Goal: Information Seeking & Learning: Learn about a topic

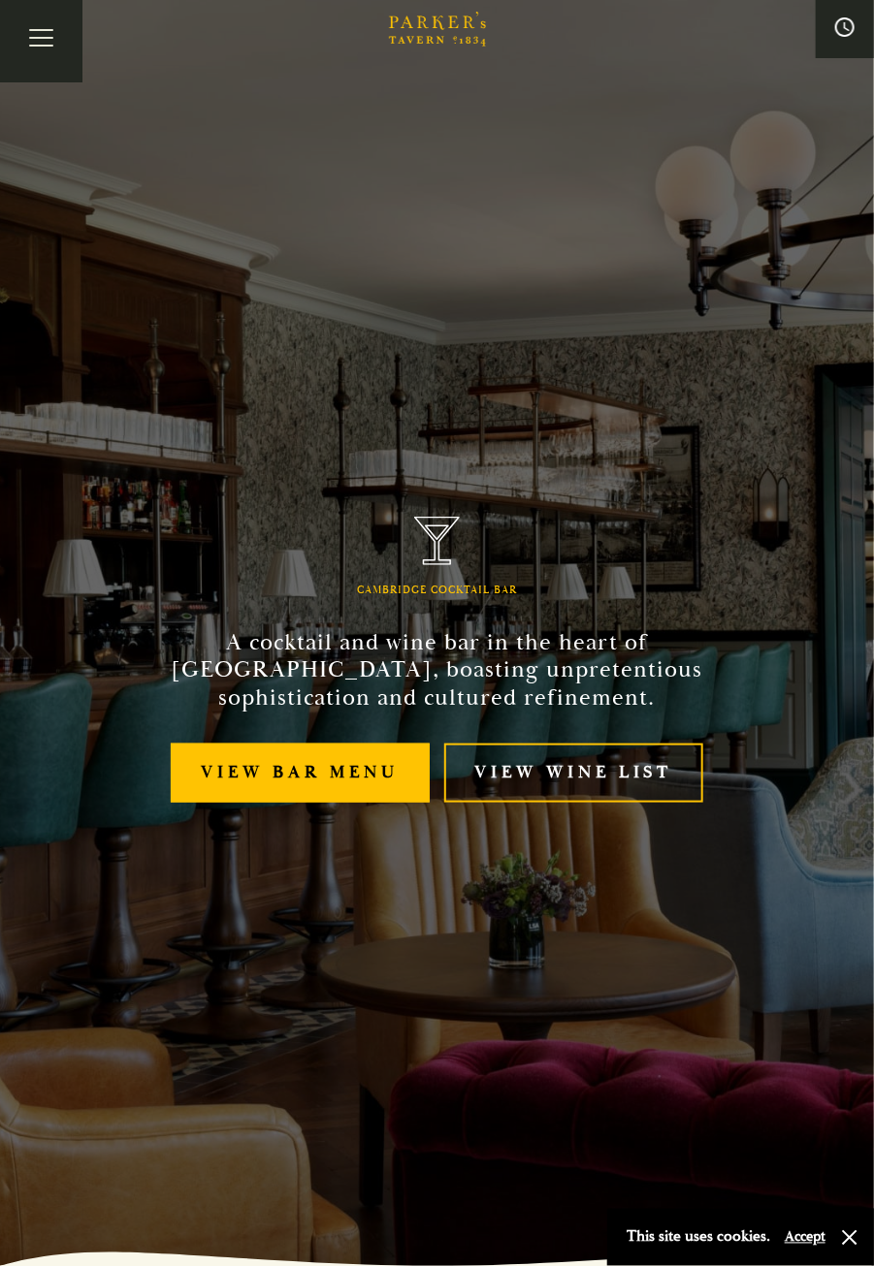
click at [309, 799] on link "View bar menu" at bounding box center [300, 773] width 259 height 59
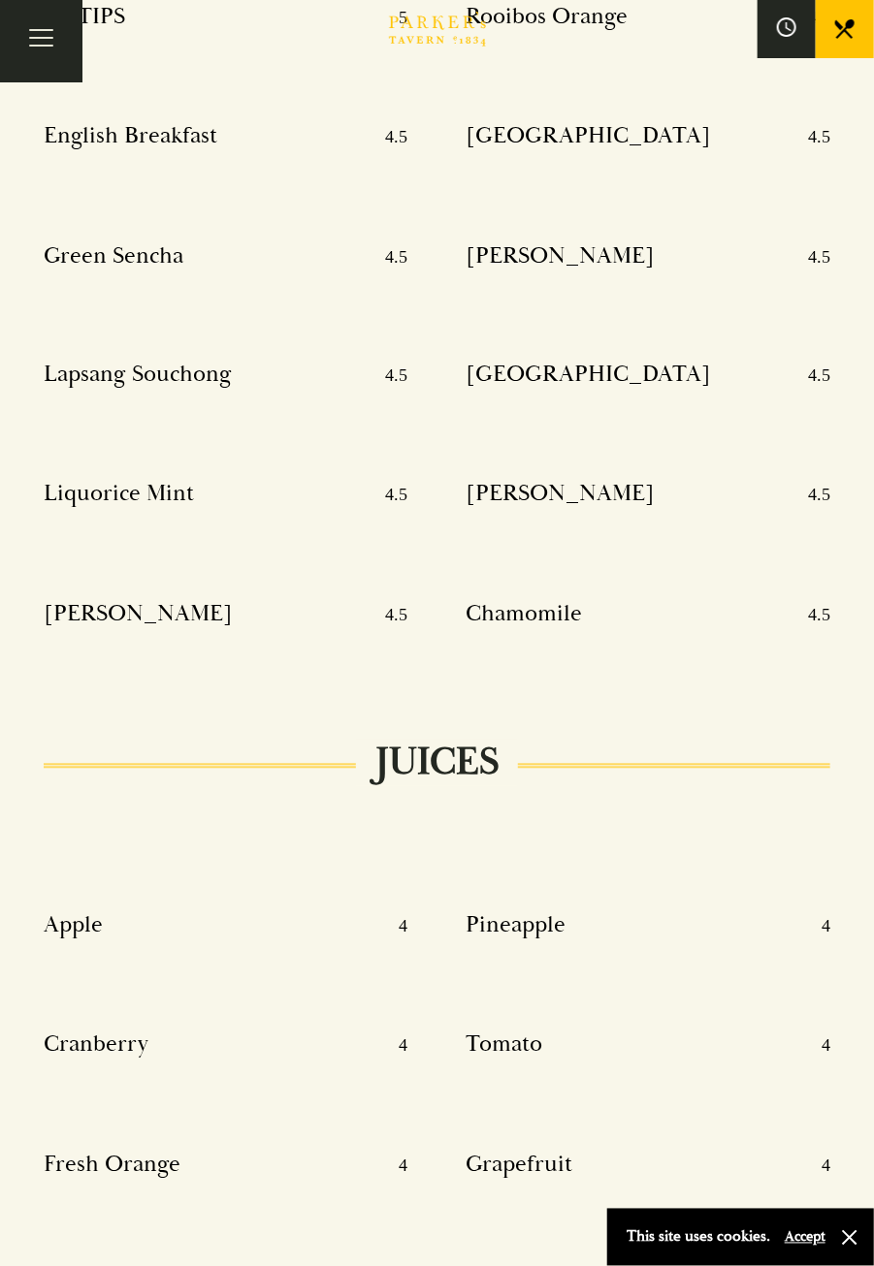
scroll to position [11457, 0]
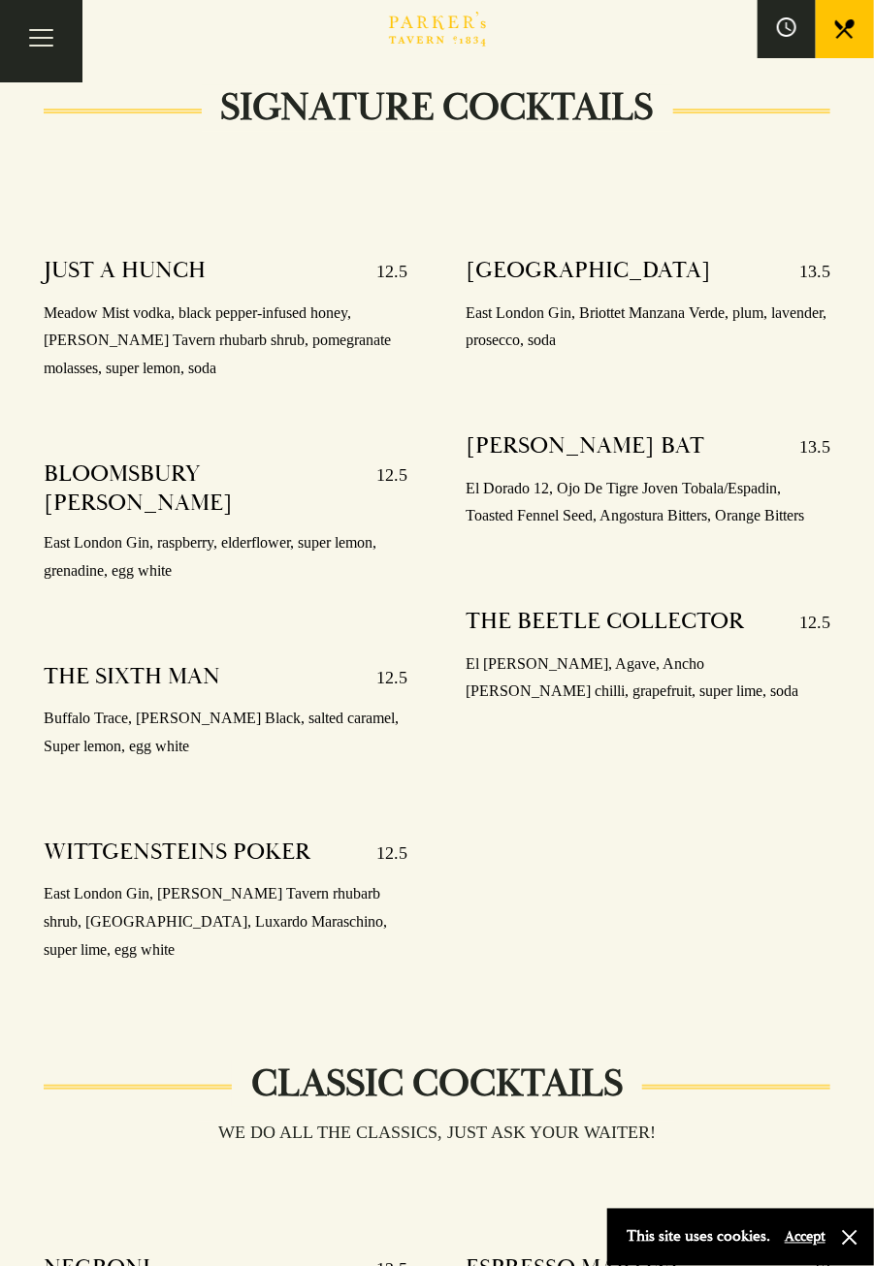
scroll to position [1779, 0]
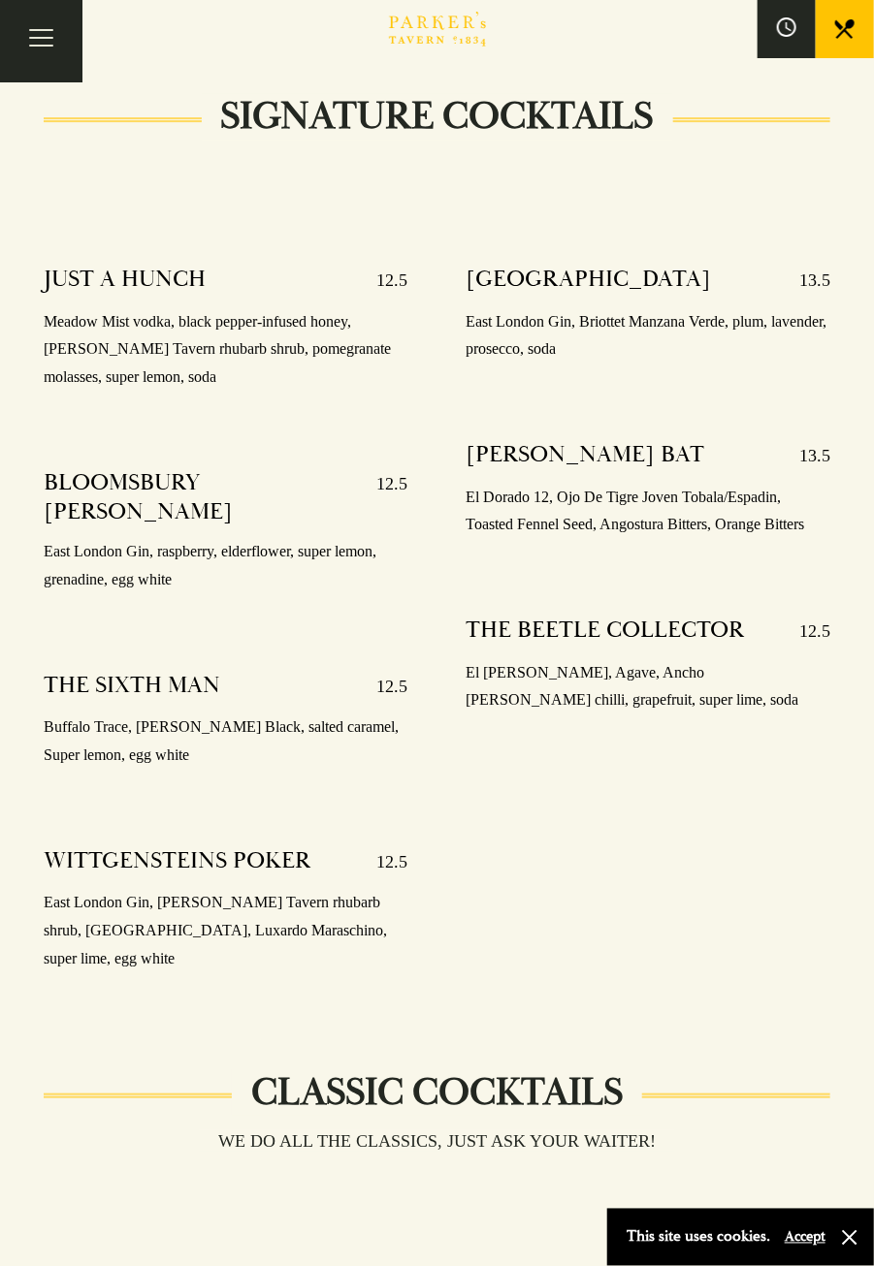
click at [790, 616] on p "12.5" at bounding box center [805, 631] width 50 height 31
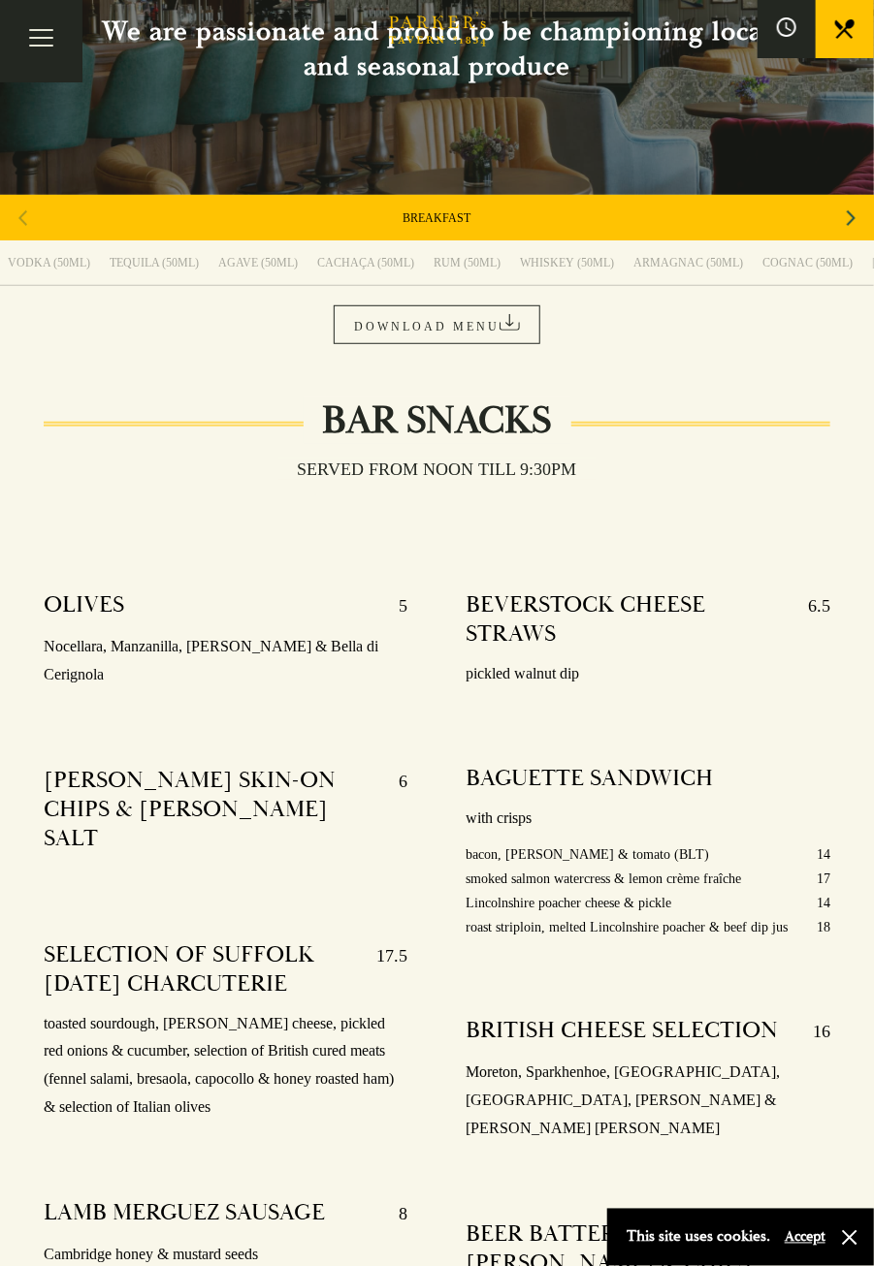
scroll to position [165, 0]
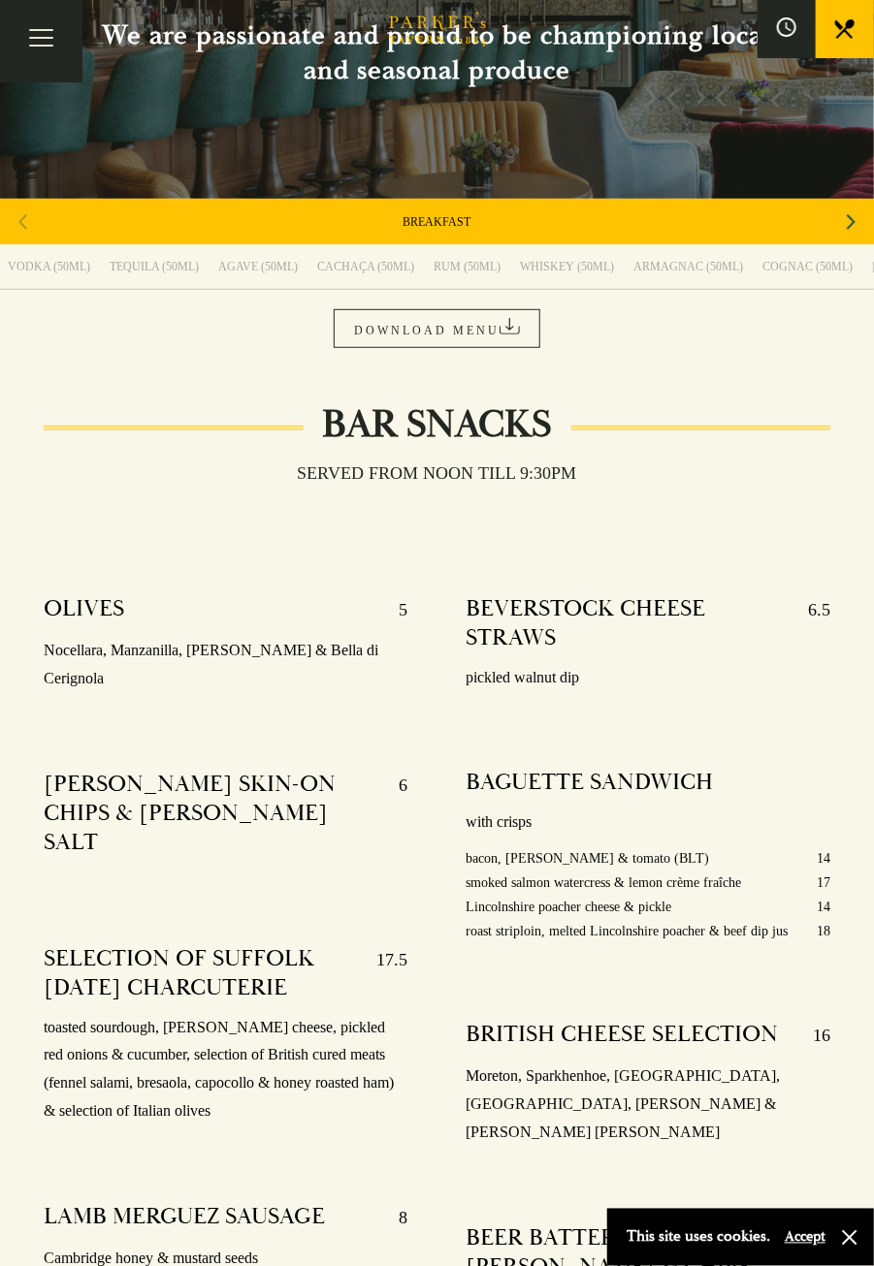
click at [101, 251] on link "VODKA (50ML)" at bounding box center [50, 266] width 102 height 45
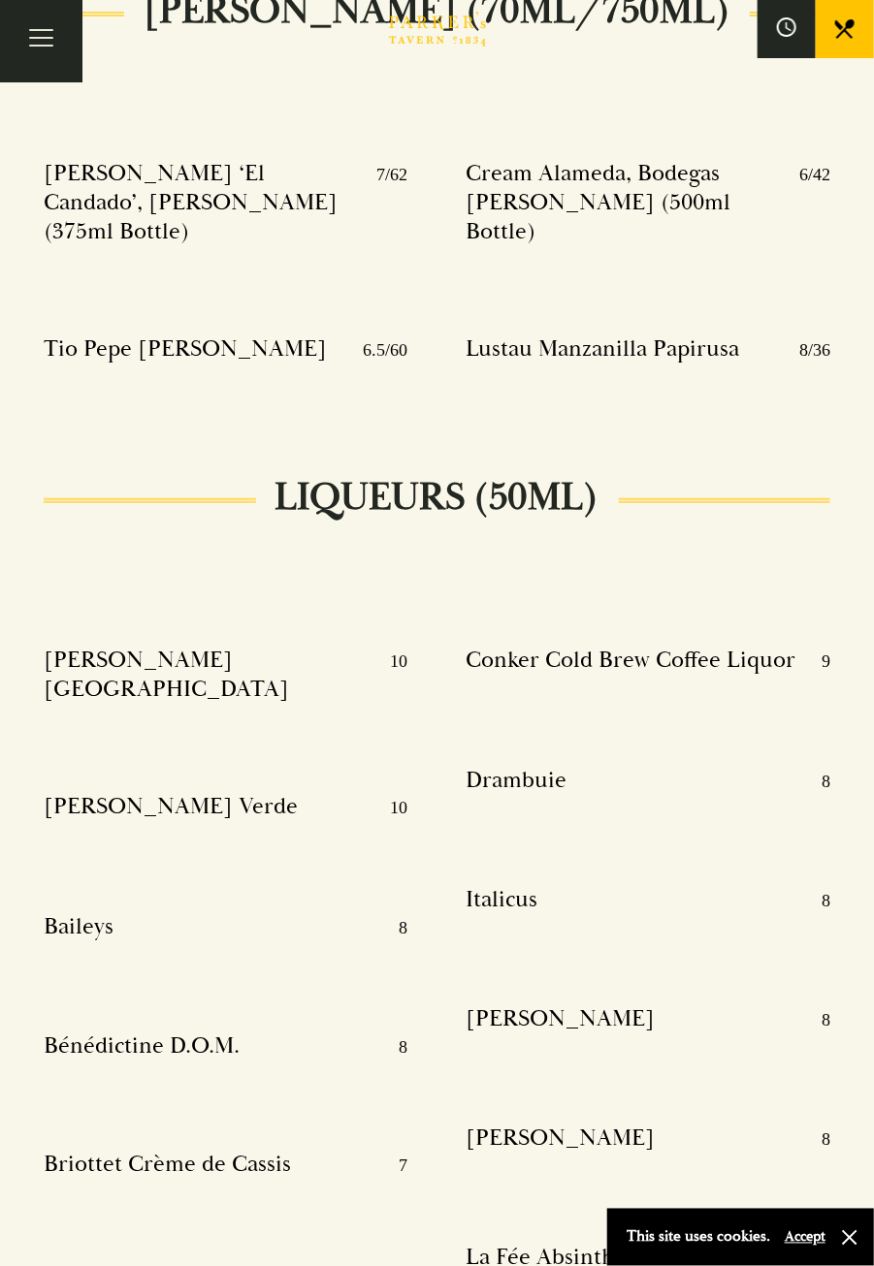
scroll to position [23540, 0]
